Goal: Navigation & Orientation: Find specific page/section

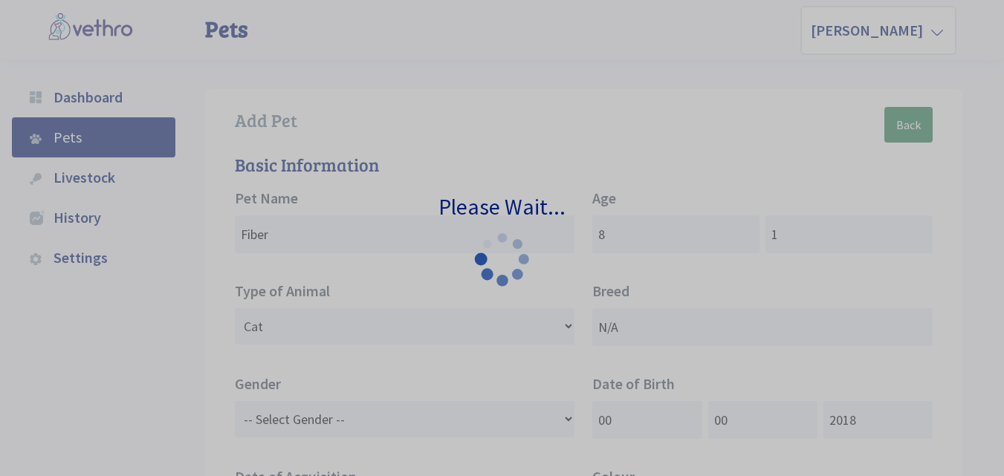
select select "[DEMOGRAPHIC_DATA]"
select select "0"
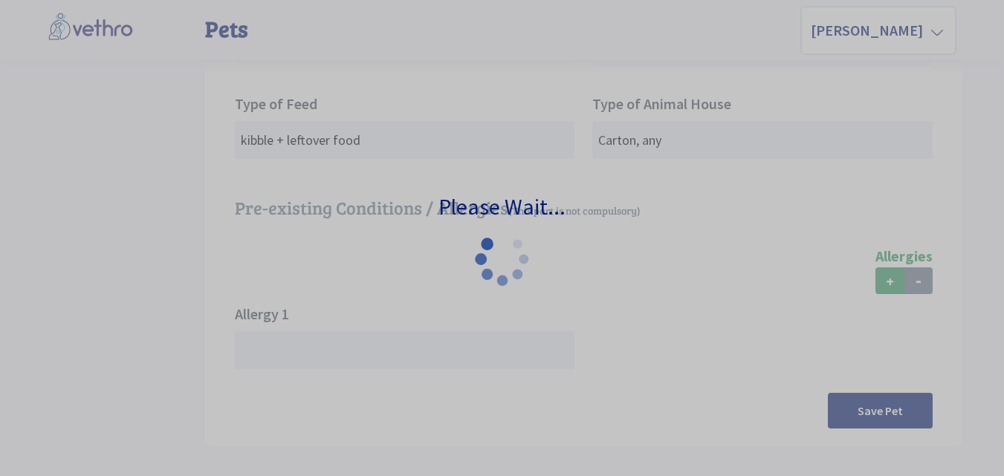
scroll to position [559, 0]
drag, startPoint x: 0, startPoint y: 0, endPoint x: 323, endPoint y: 339, distance: 468.2
click at [323, 339] on div "Please Wait..." at bounding box center [502, 238] width 1004 height 476
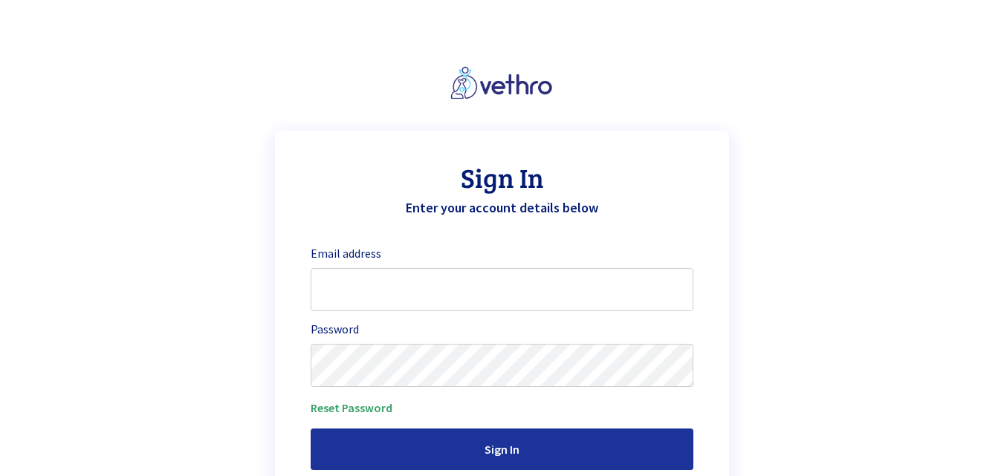
click at [805, 120] on div "Sign In Enter your account details below Email address Password Reset Password …" at bounding box center [502, 298] width 909 height 536
click at [547, 285] on input "email" at bounding box center [502, 289] width 383 height 43
type input "p"
click at [389, 315] on label "Password" at bounding box center [502, 327] width 383 height 33
click at [396, 298] on input "p" at bounding box center [502, 289] width 383 height 43
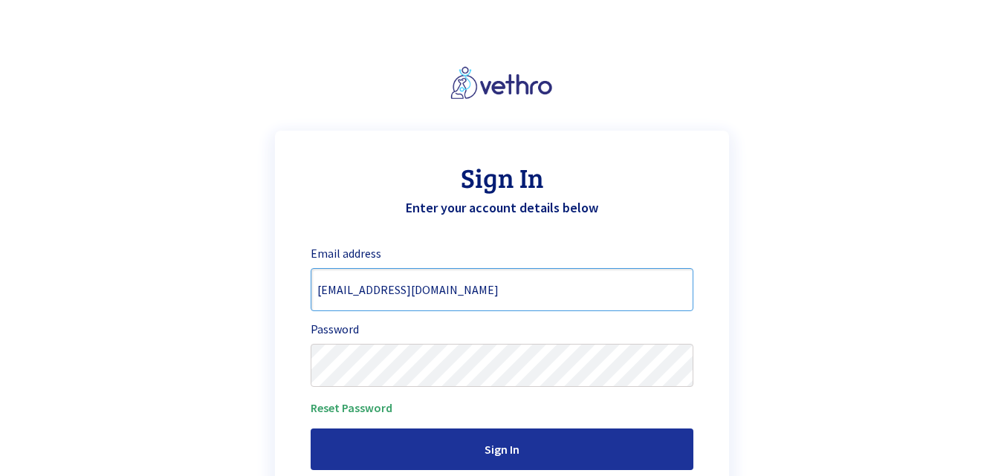
type input "[EMAIL_ADDRESS][DOMAIN_NAME]"
click at [374, 328] on label "Password" at bounding box center [502, 327] width 383 height 33
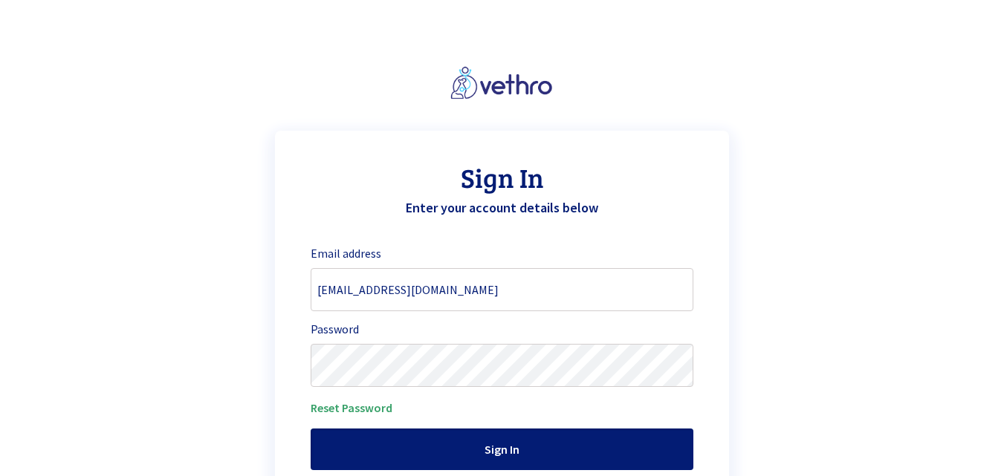
click at [483, 439] on input "Sign In" at bounding box center [502, 450] width 383 height 42
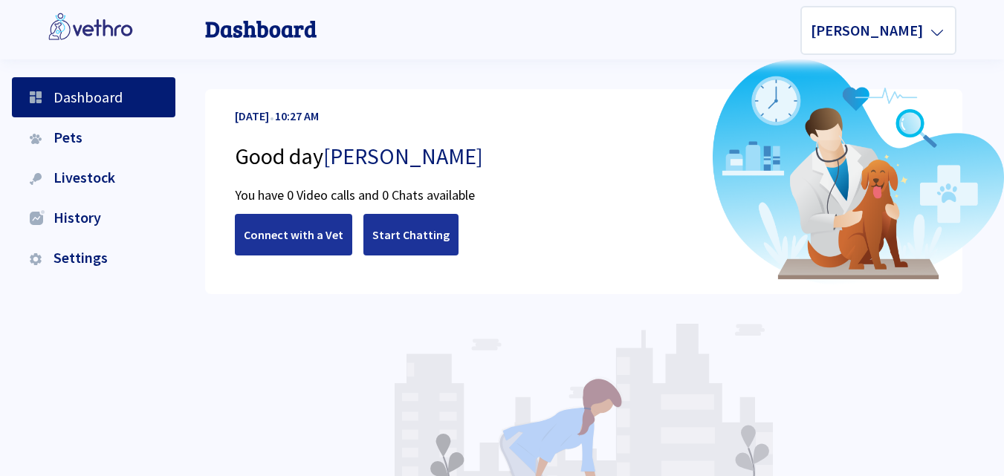
click at [32, 132] on li "Pets" at bounding box center [93, 137] width 163 height 40
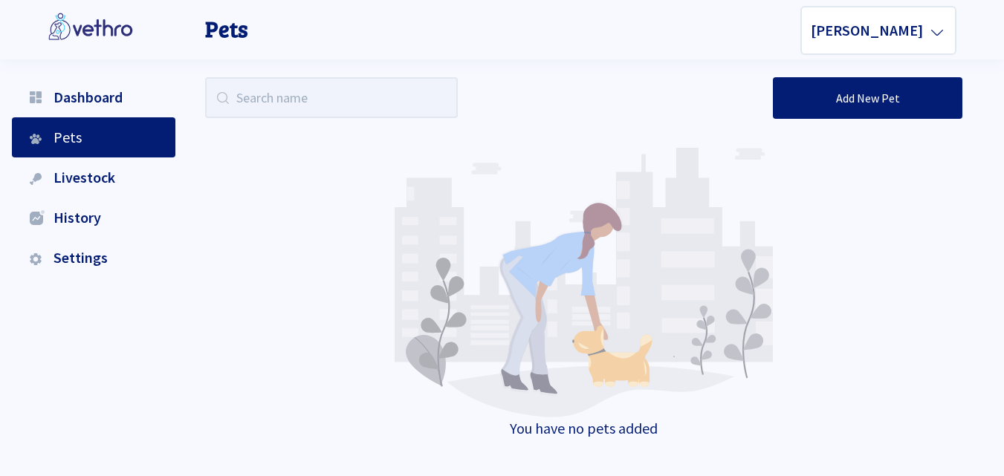
click at [97, 95] on span "Dashboard" at bounding box center [84, 97] width 78 height 19
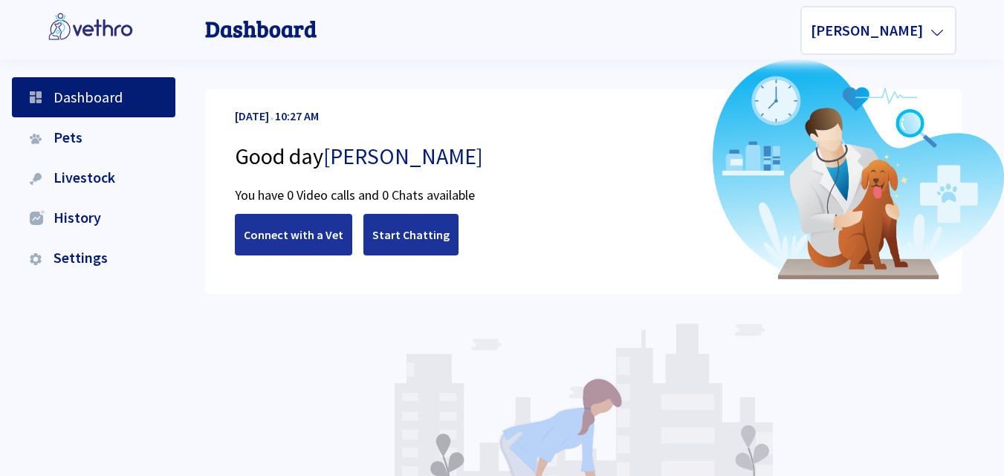
click at [85, 184] on span "Livestock" at bounding box center [80, 177] width 71 height 19
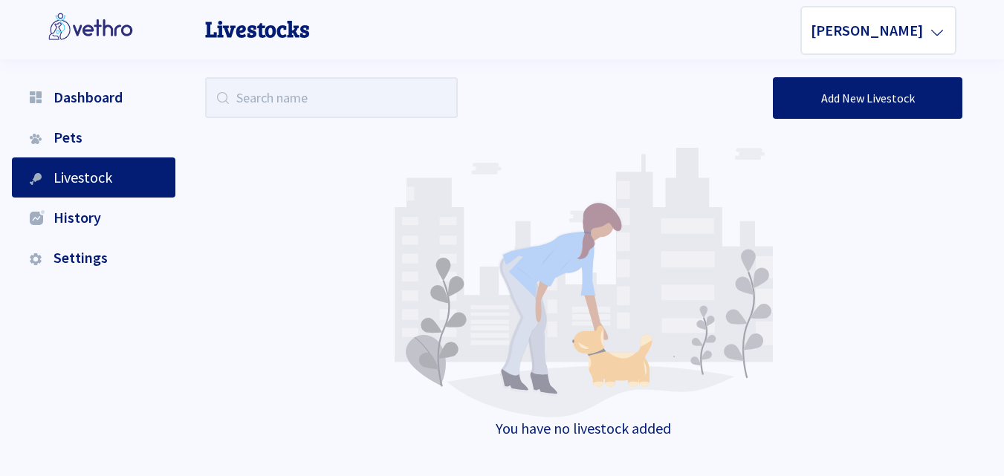
click at [98, 249] on span "Settings" at bounding box center [76, 257] width 63 height 19
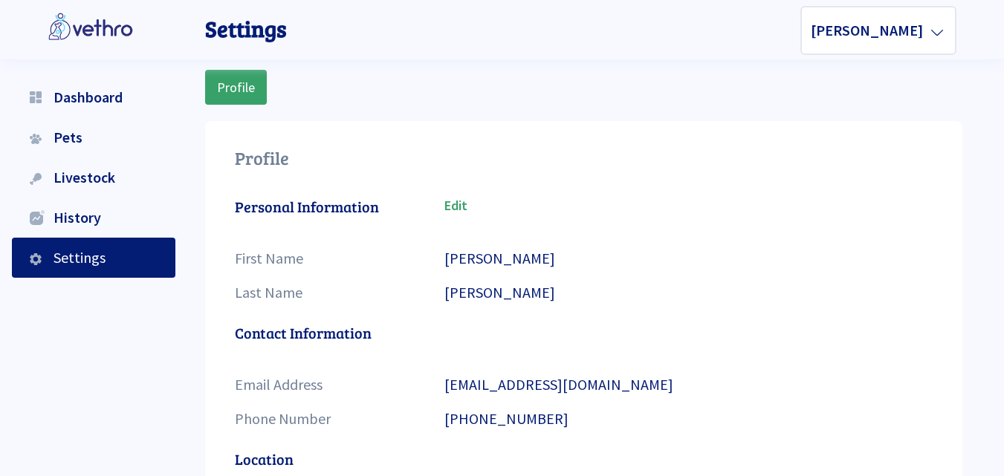
click at [103, 81] on li "Dashboard" at bounding box center [93, 97] width 163 height 40
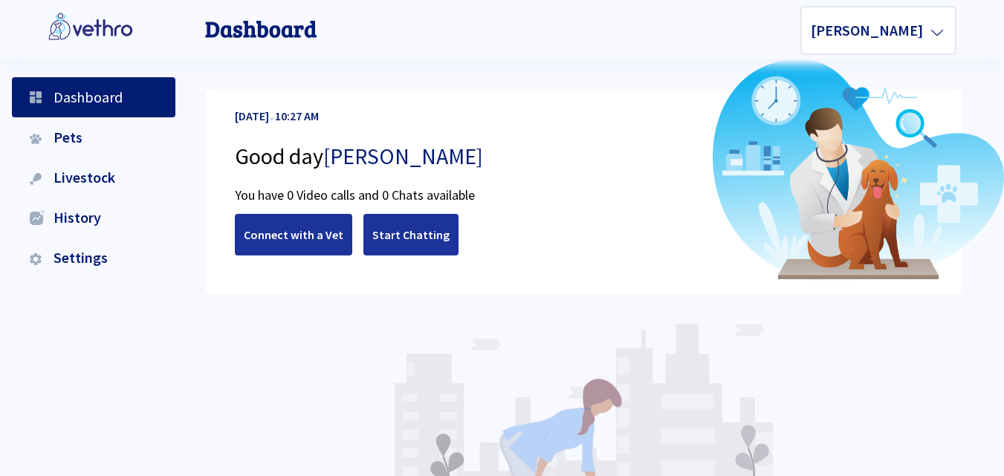
drag, startPoint x: 736, startPoint y: 19, endPoint x: 520, endPoint y: 166, distance: 261.1
click at [520, 166] on p "Good day [PERSON_NAME]" at bounding box center [584, 156] width 698 height 57
